Goal: Information Seeking & Learning: Find specific fact

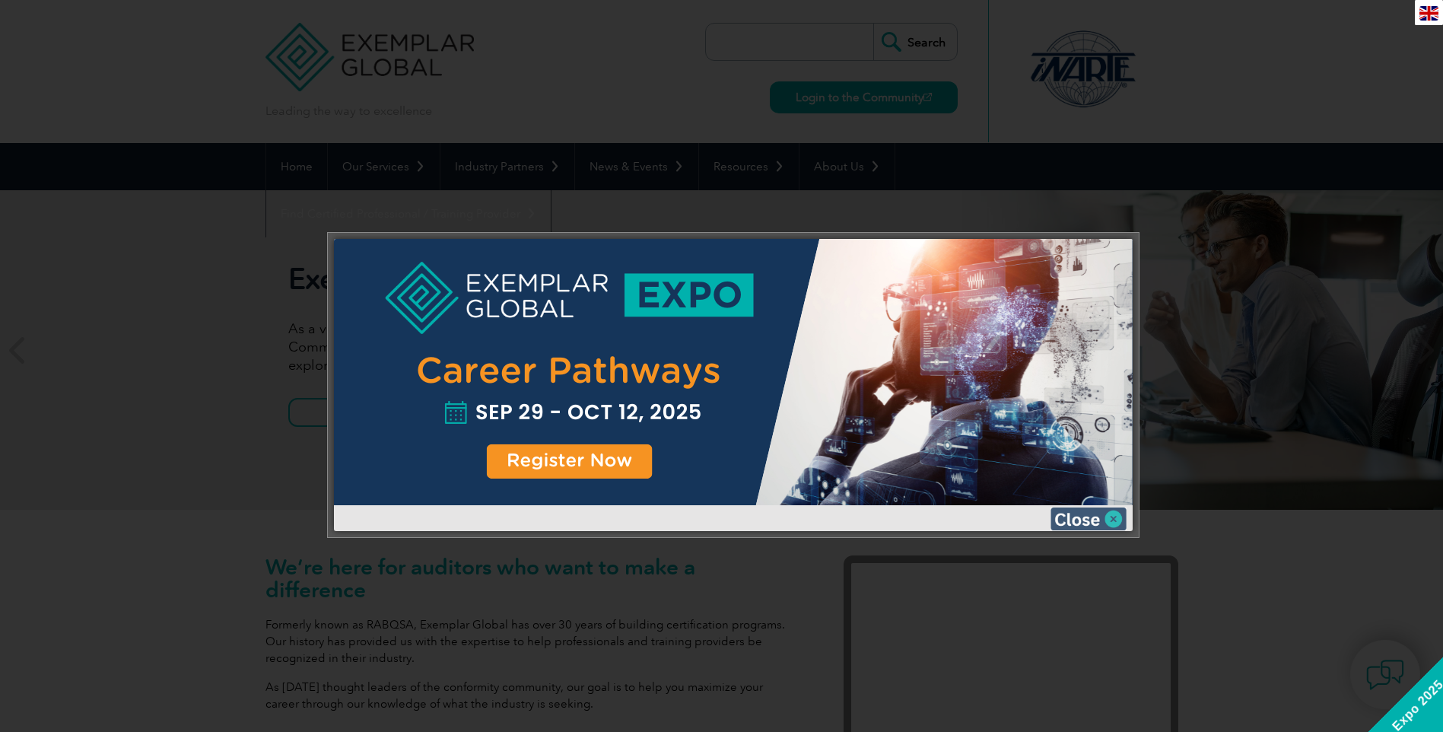
click at [1112, 520] on img at bounding box center [1089, 518] width 76 height 23
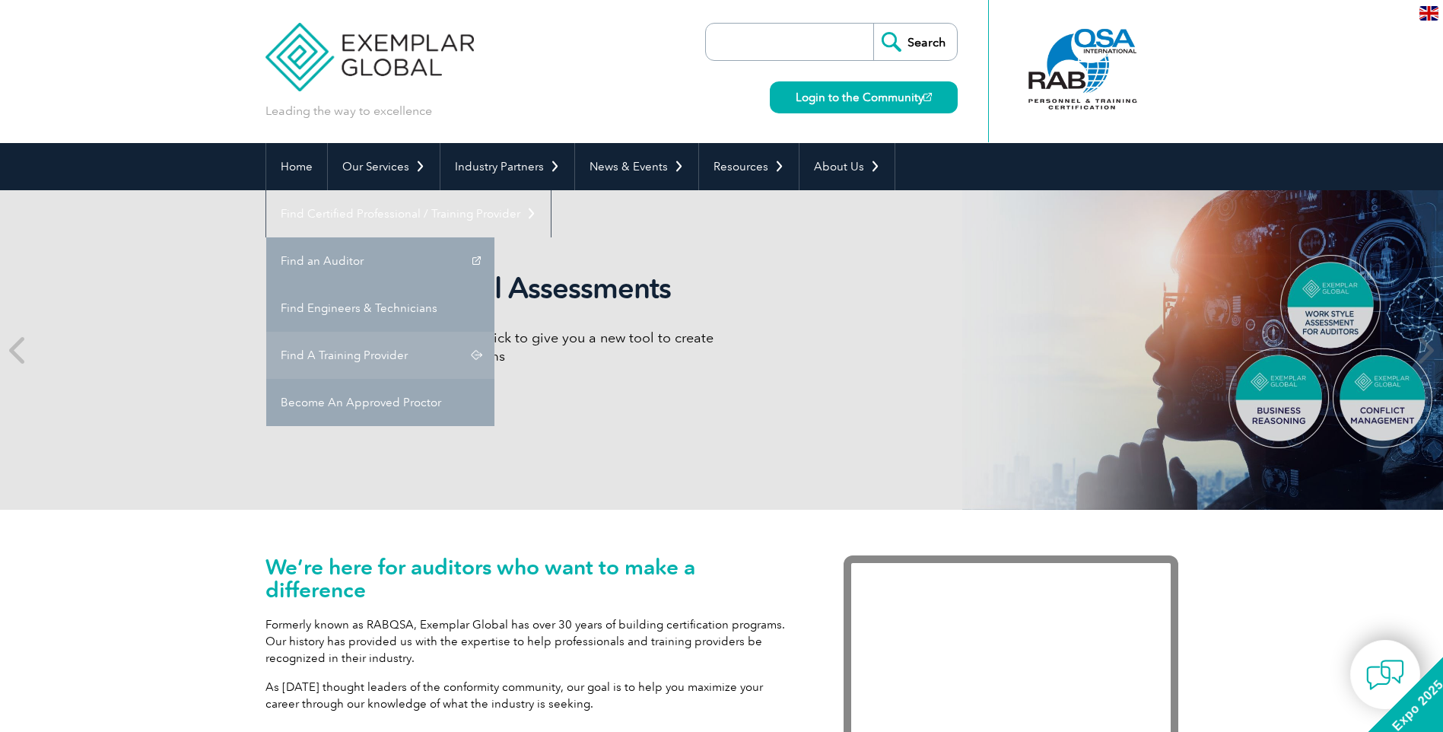
click at [495, 332] on link "Find A Training Provider" at bounding box center [380, 355] width 228 height 47
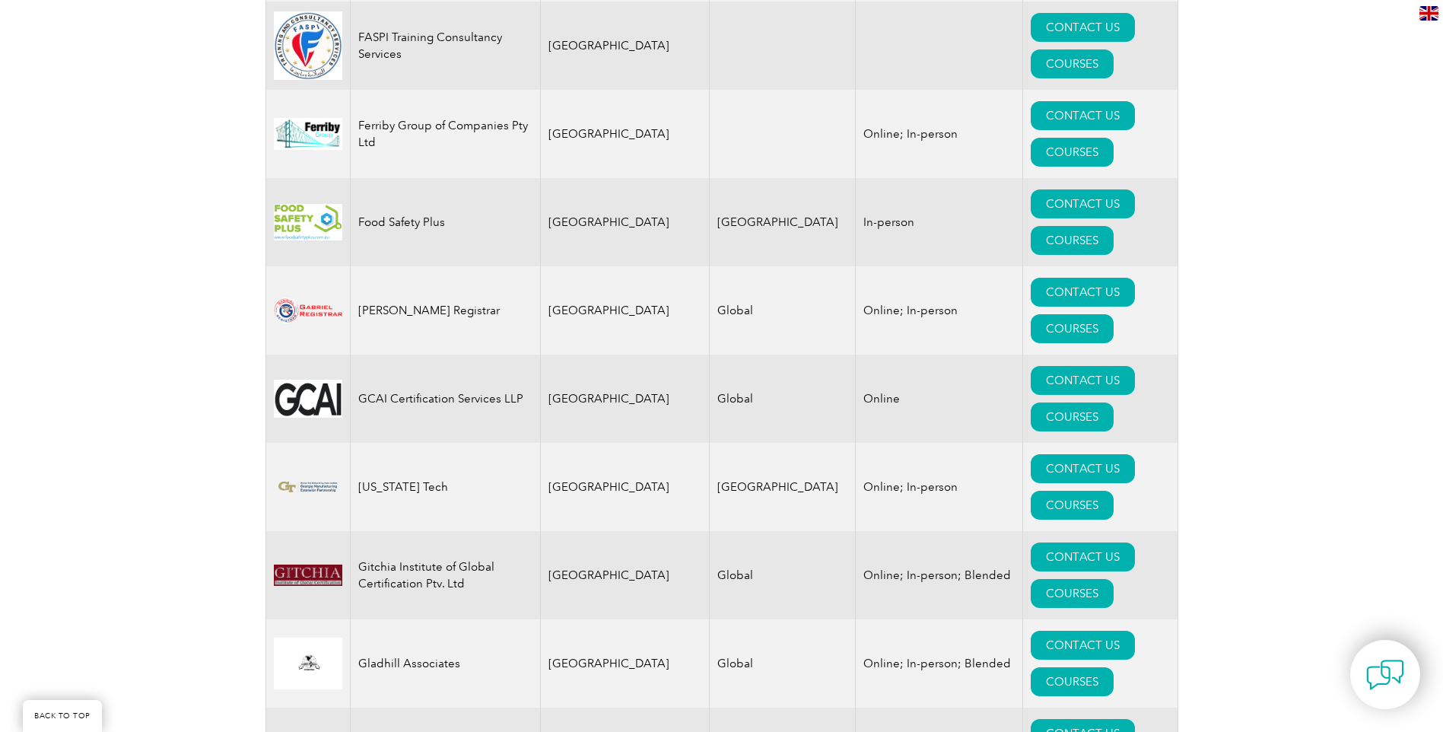
scroll to position [8758, 0]
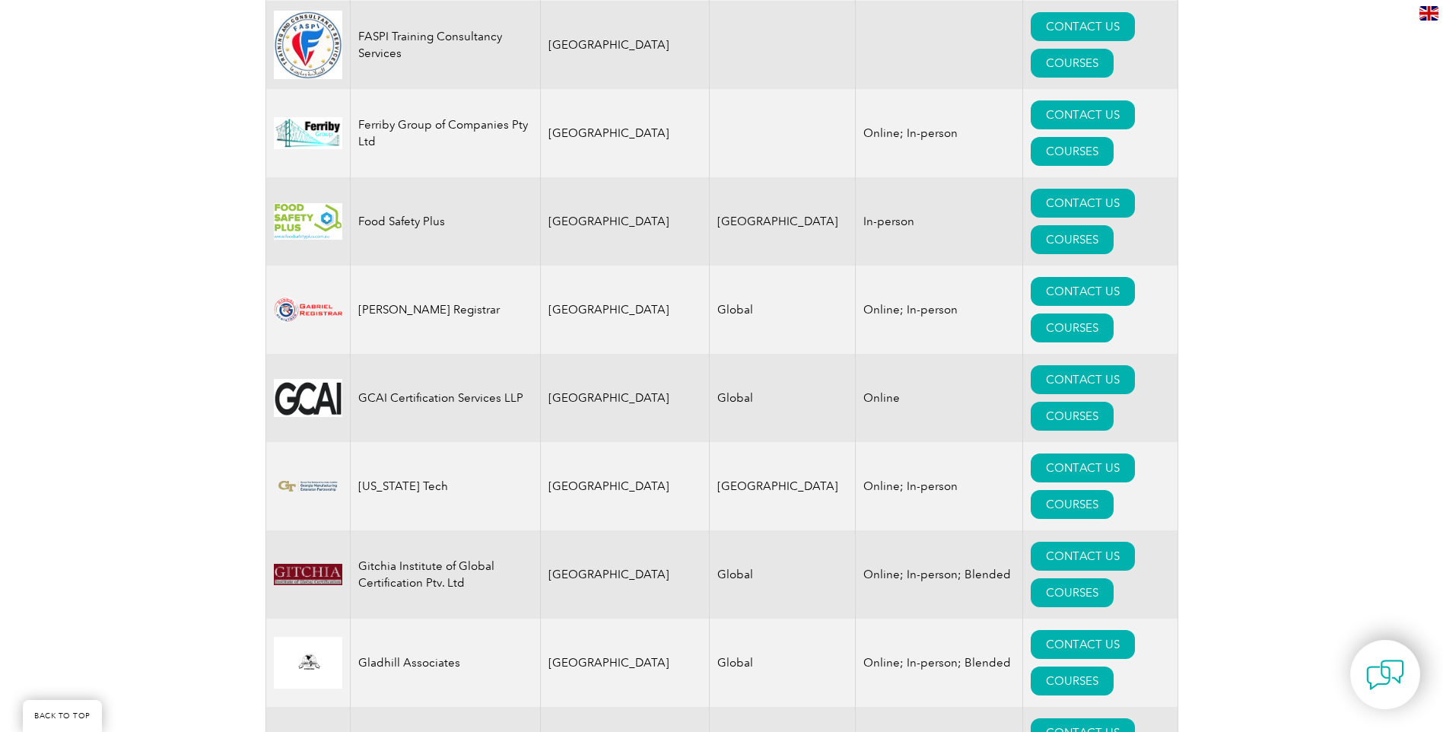
drag, startPoint x: 424, startPoint y: 479, endPoint x: 366, endPoint y: 478, distance: 57.8
drag, startPoint x: 366, startPoint y: 478, endPoint x: 444, endPoint y: 478, distance: 77.6
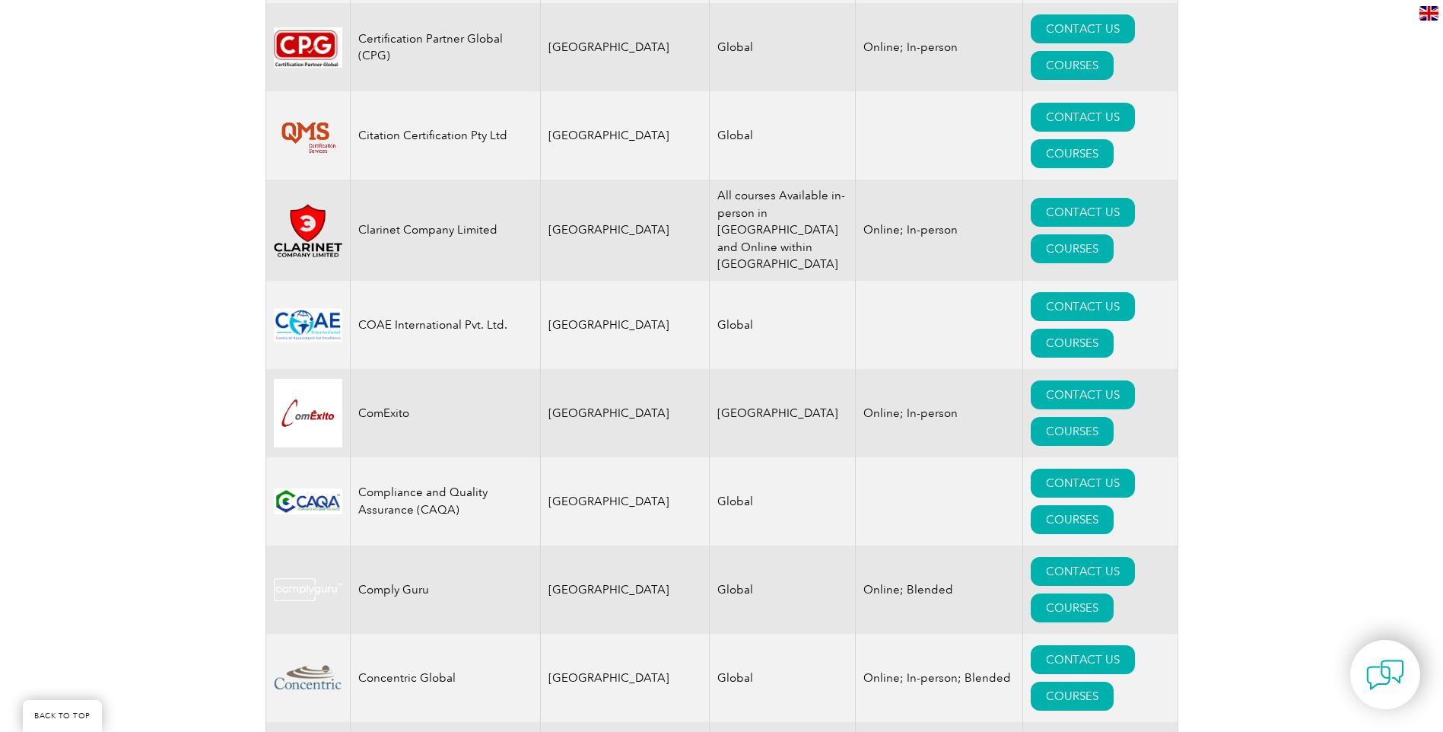
scroll to position [5080, 0]
